Goal: Task Accomplishment & Management: Manage account settings

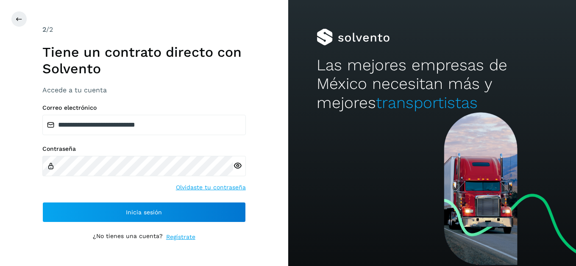
click at [240, 169] on icon at bounding box center [237, 166] width 9 height 9
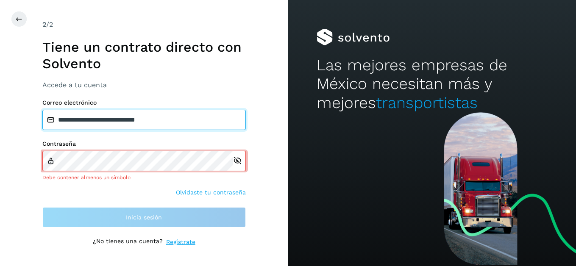
drag, startPoint x: 173, startPoint y: 120, endPoint x: 117, endPoint y: 120, distance: 56.0
click at [117, 120] on input "**********" at bounding box center [143, 120] width 203 height 20
drag, startPoint x: 173, startPoint y: 119, endPoint x: 51, endPoint y: 113, distance: 121.8
click at [51, 113] on input "**********" at bounding box center [143, 120] width 203 height 20
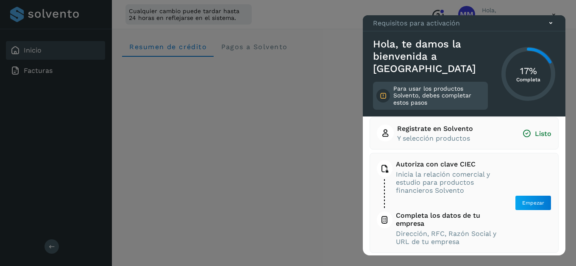
scroll to position [7, 0]
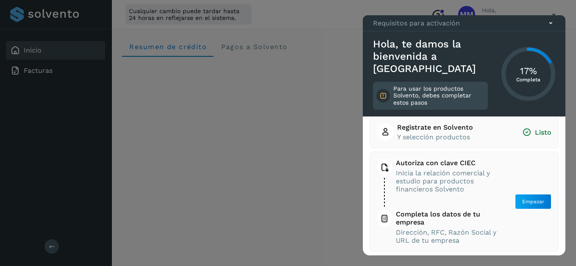
click at [555, 15] on div at bounding box center [288, 133] width 576 height 266
click at [553, 15] on div at bounding box center [288, 133] width 576 height 266
click at [550, 28] on icon at bounding box center [550, 23] width 9 height 9
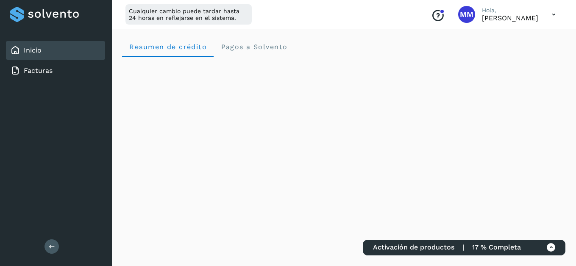
click at [552, 17] on icon at bounding box center [553, 14] width 17 height 17
click at [500, 53] on div "Cerrar sesión" at bounding box center [511, 55] width 101 height 16
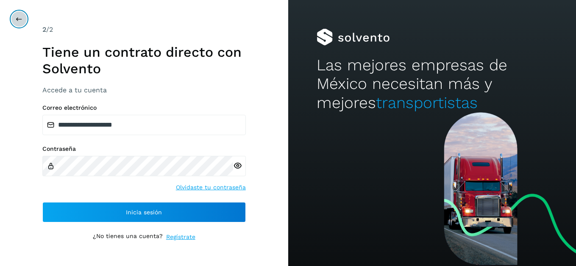
click at [20, 22] on button at bounding box center [19, 19] width 16 height 16
